Goal: Task Accomplishment & Management: Complete application form

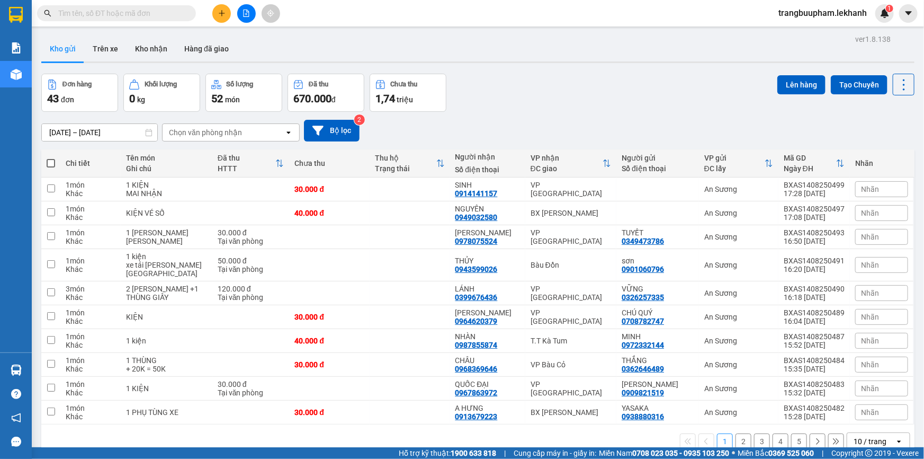
click at [151, 11] on input "text" at bounding box center [120, 13] width 125 height 12
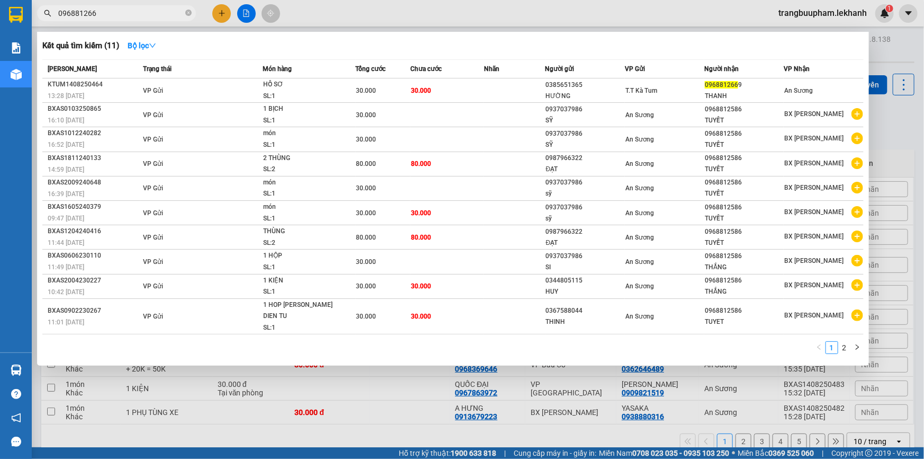
type input "0968812669"
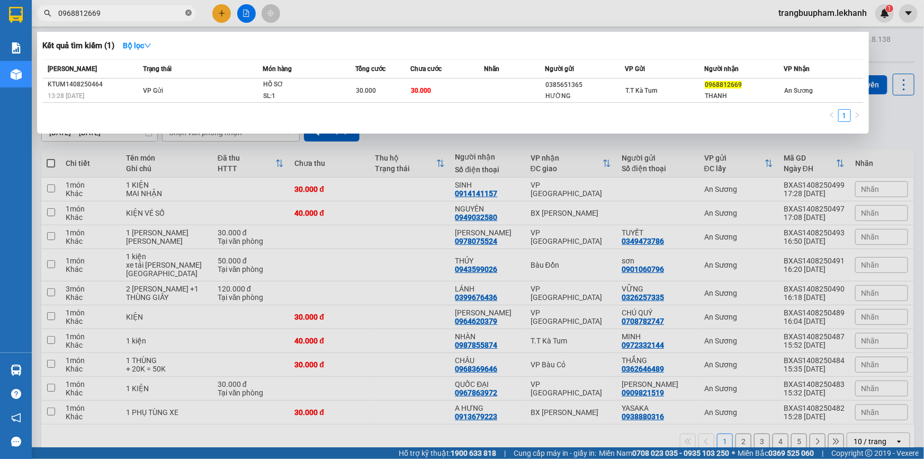
drag, startPoint x: 187, startPoint y: 15, endPoint x: 191, endPoint y: 2, distance: 14.3
click at [186, 15] on icon "close-circle" at bounding box center [188, 13] width 6 height 6
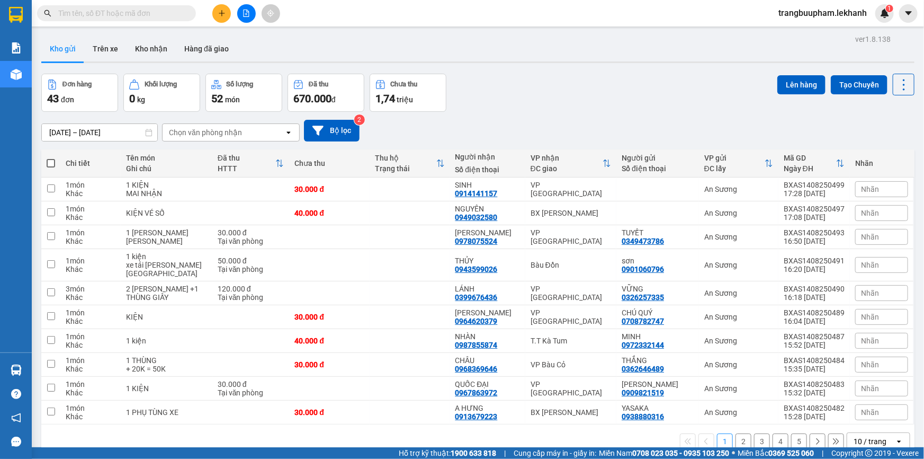
click at [215, 15] on button at bounding box center [221, 13] width 19 height 19
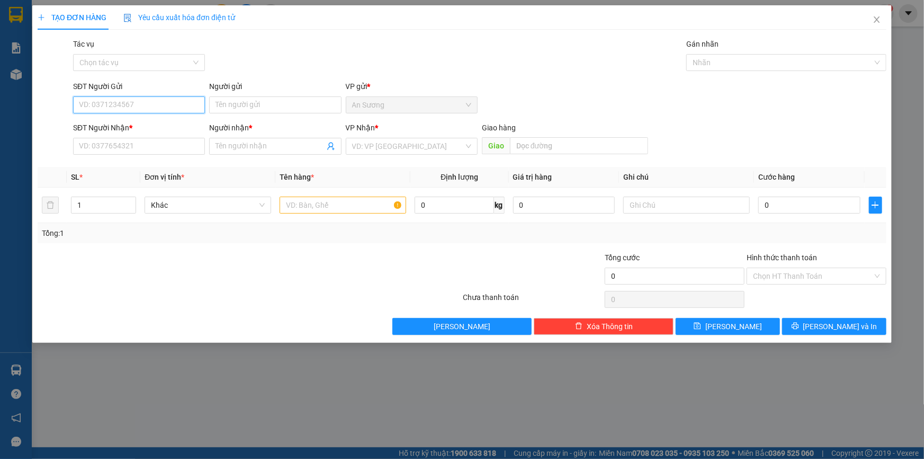
click at [156, 106] on input "SĐT Người Gửi" at bounding box center [139, 104] width 132 height 17
click at [157, 123] on div "0976810459 - LAB [PERSON_NAME]" at bounding box center [139, 126] width 120 height 12
type input "0976810459"
type input "LAB PHÚC HÂN"
type input "0338545852"
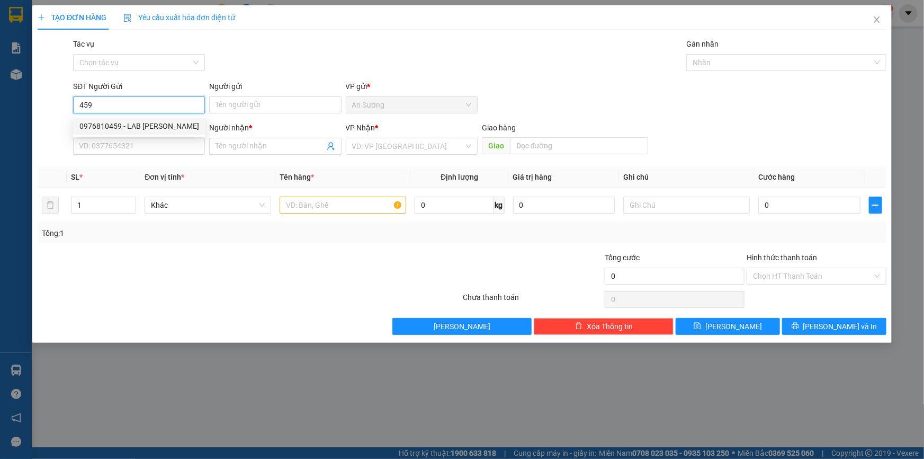
type input "NK VIỆT MỸ"
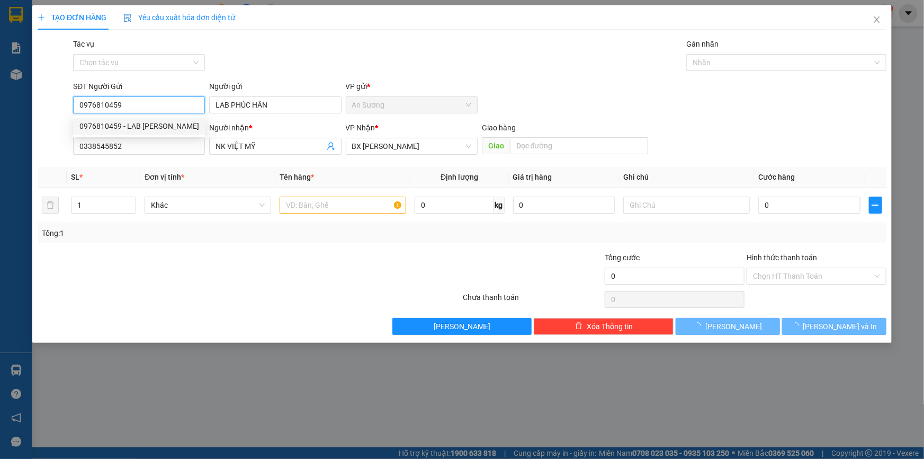
type input "30.000"
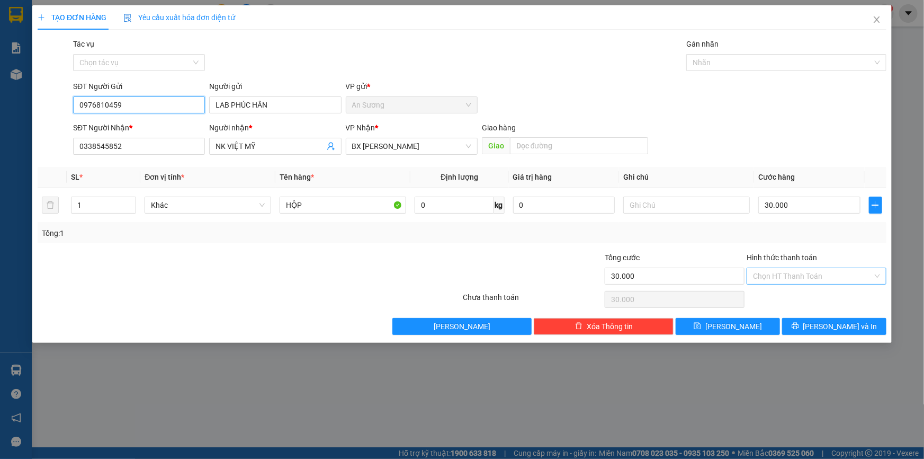
type input "0976810459"
click at [825, 277] on input "Hình thức thanh toán" at bounding box center [813, 276] width 120 height 16
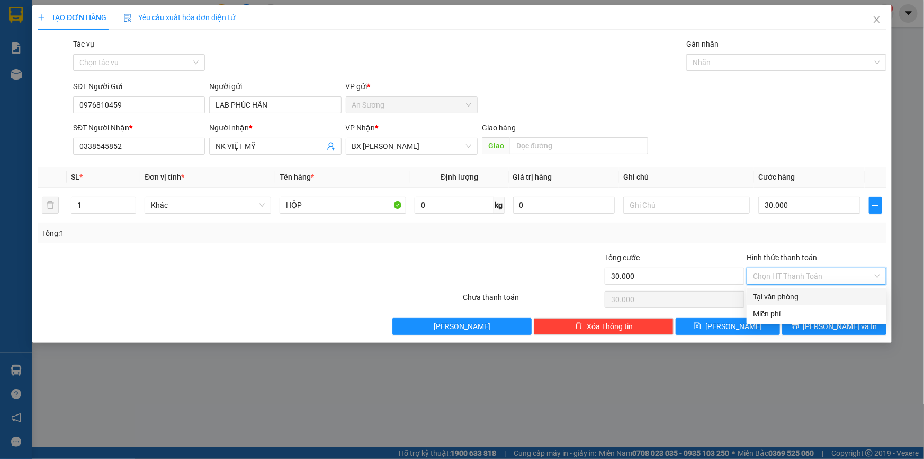
click at [800, 304] on div "Tại văn phòng" at bounding box center [817, 296] width 140 height 17
type input "0"
click at [822, 323] on button "[PERSON_NAME] và In" at bounding box center [834, 326] width 104 height 17
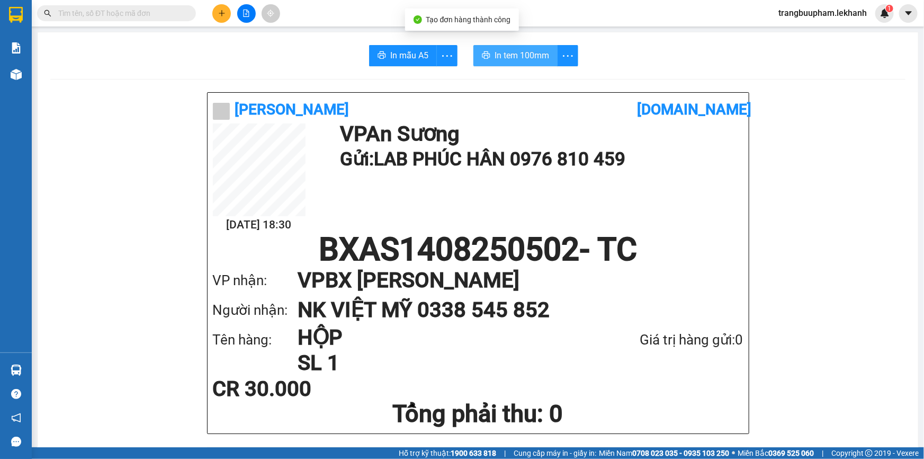
click at [526, 66] on button "In tem 100mm" at bounding box center [516, 55] width 84 height 21
click at [534, 55] on span "In tem 100mm" at bounding box center [522, 55] width 55 height 13
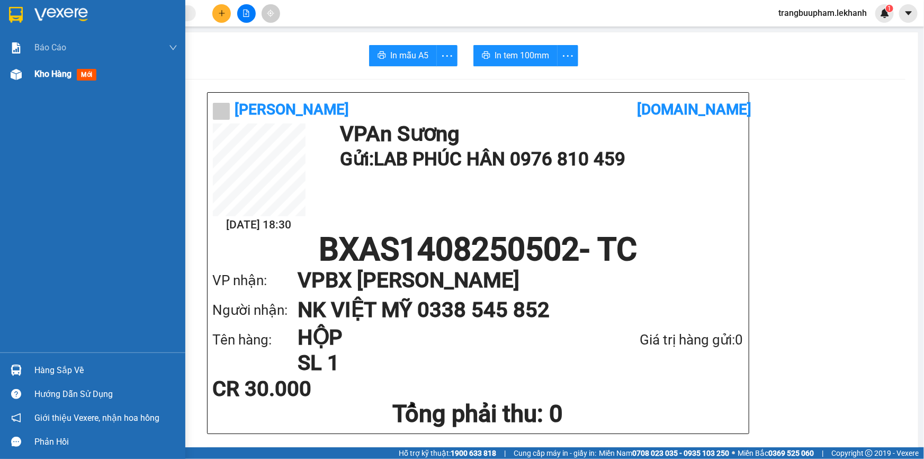
click at [33, 76] on div "Kho hàng mới" at bounding box center [92, 74] width 185 height 26
